Goal: Navigation & Orientation: Find specific page/section

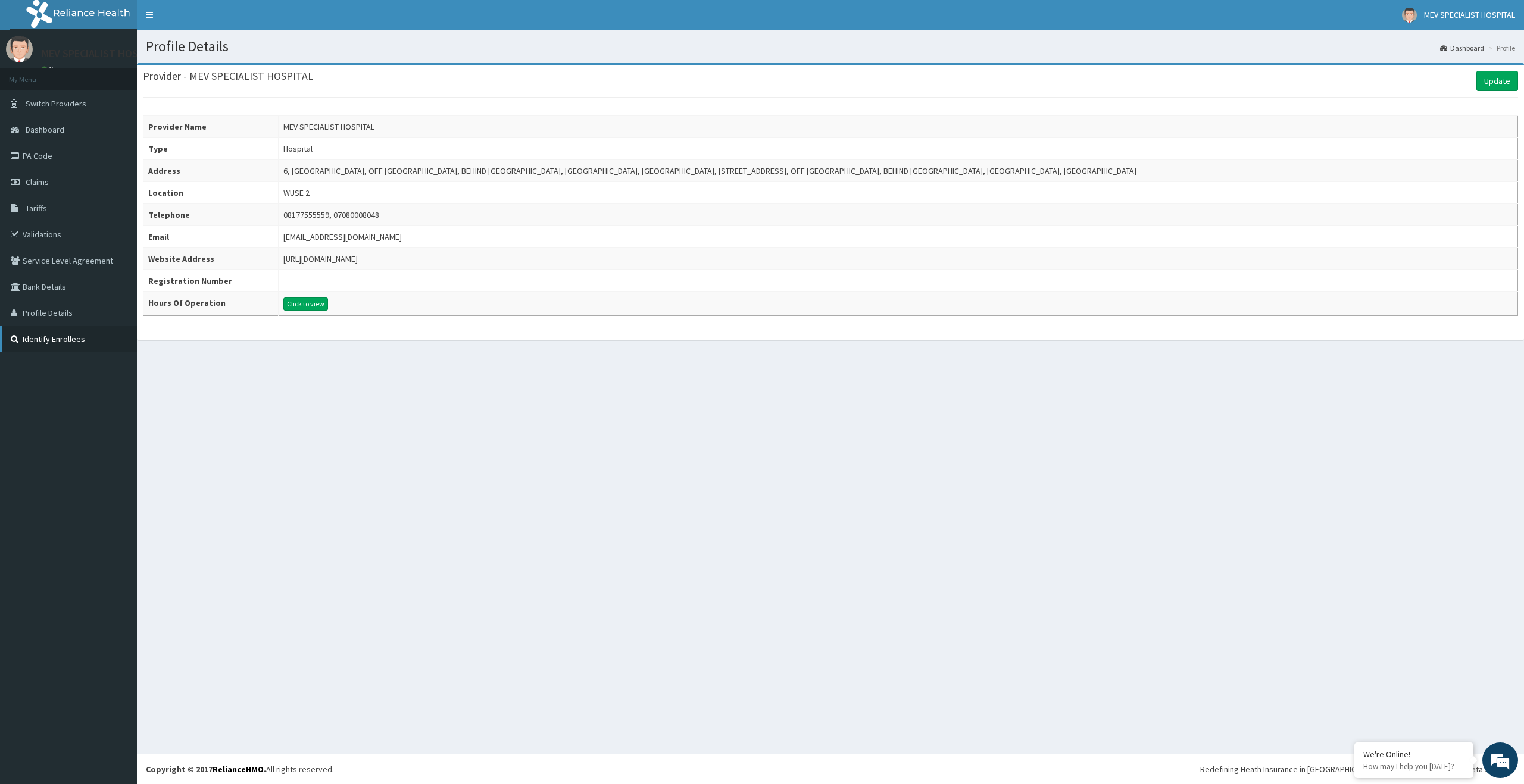
click at [76, 341] on link "Identify Enrollees" at bounding box center [68, 339] width 137 height 26
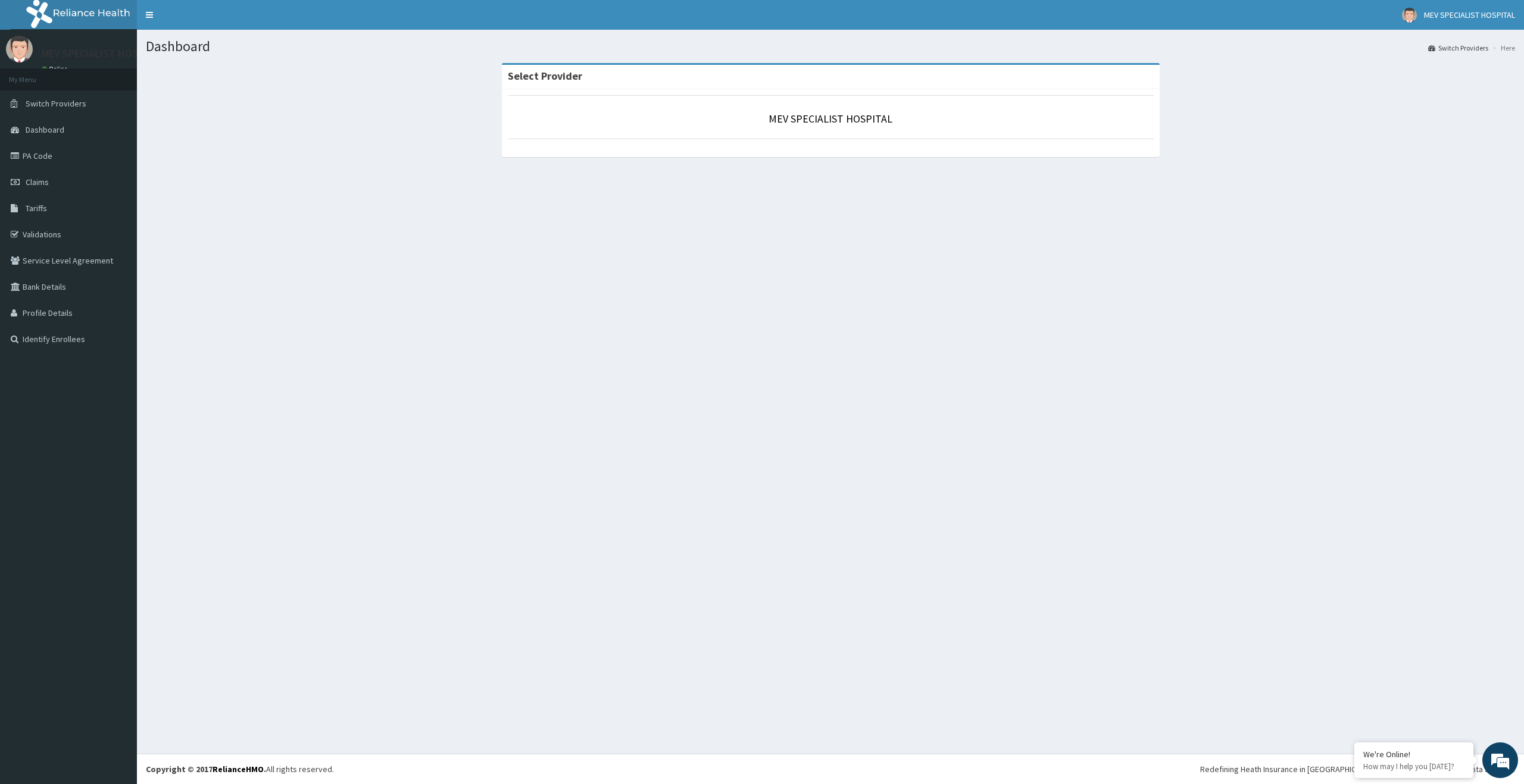
click at [71, 129] on link "Dashboard" at bounding box center [68, 129] width 137 height 26
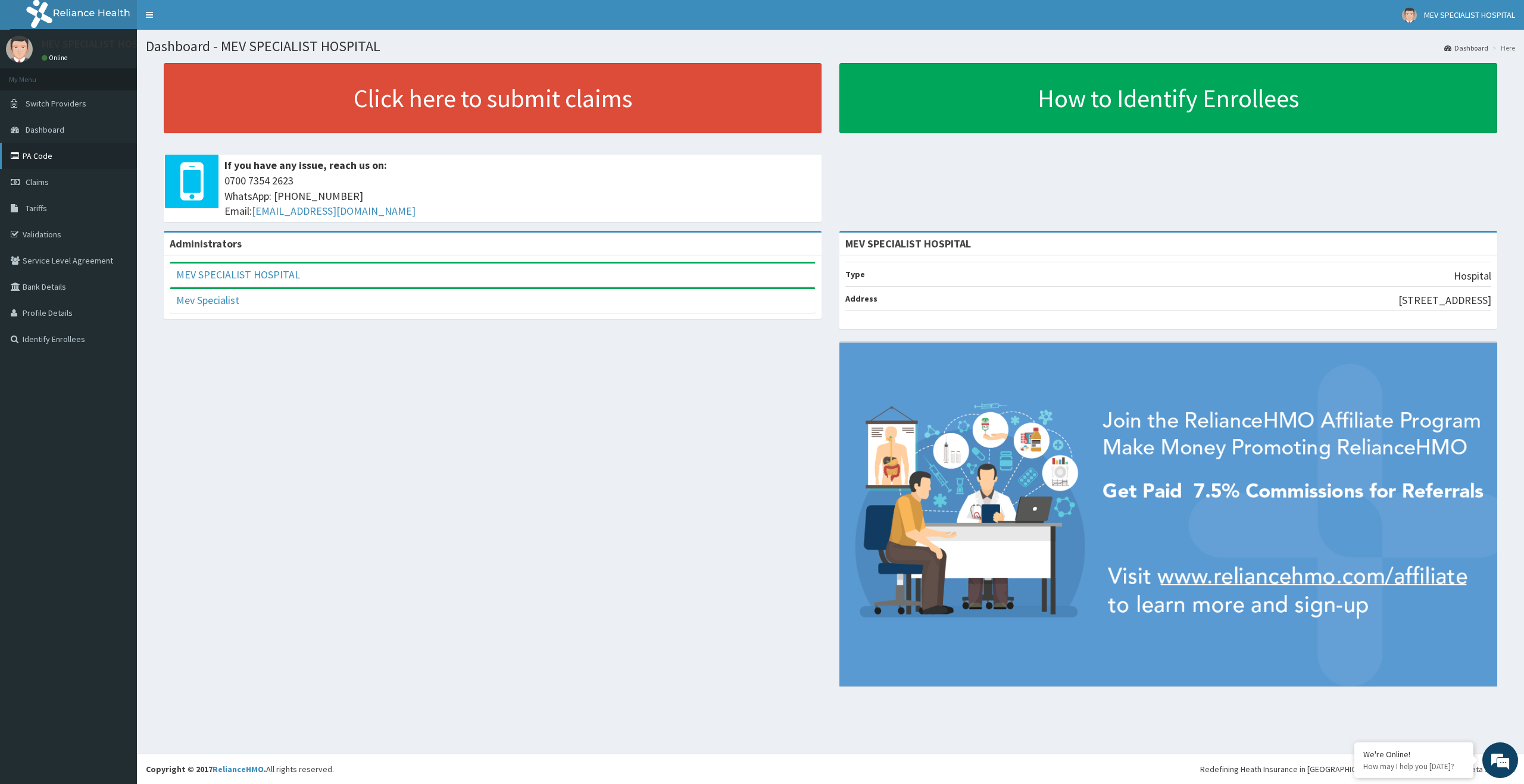
click at [34, 153] on link "PA Code" at bounding box center [68, 156] width 137 height 26
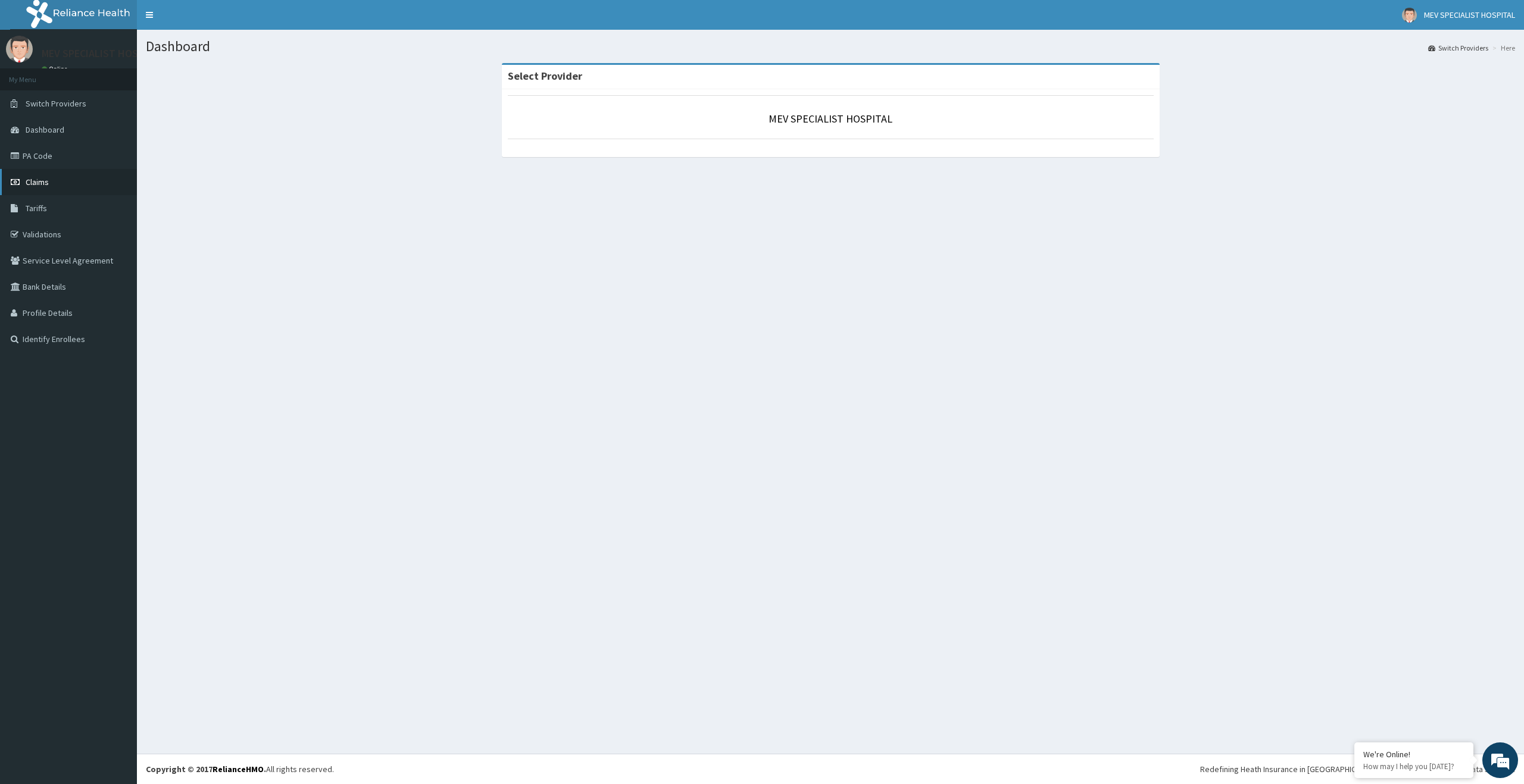
click at [57, 174] on link "Claims" at bounding box center [68, 182] width 137 height 26
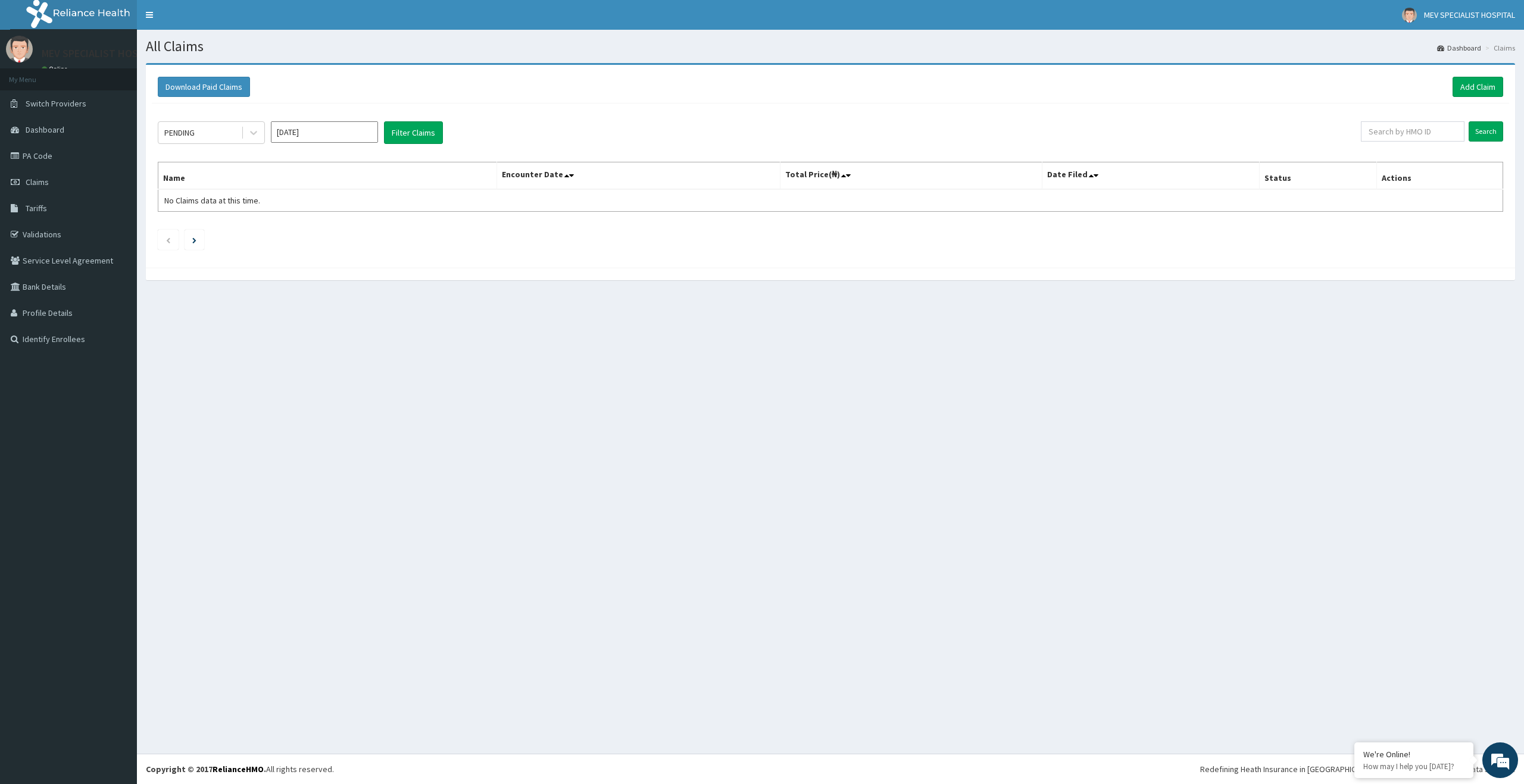
click at [59, 152] on link "PA Code" at bounding box center [68, 156] width 137 height 26
